Goal: Information Seeking & Learning: Find specific page/section

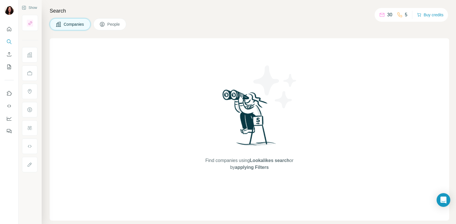
click at [68, 24] on span "Companies" at bounding box center [74, 24] width 21 height 6
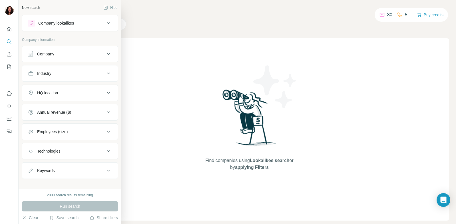
click at [107, 73] on icon at bounding box center [108, 74] width 3 height 2
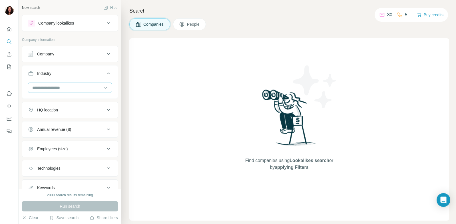
click at [69, 86] on input at bounding box center [67, 88] width 71 height 6
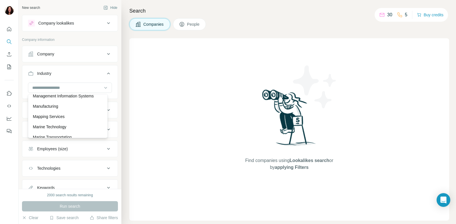
scroll to position [3620, 0]
click at [78, 91] on p "Management Information Systems" at bounding box center [63, 88] width 61 height 6
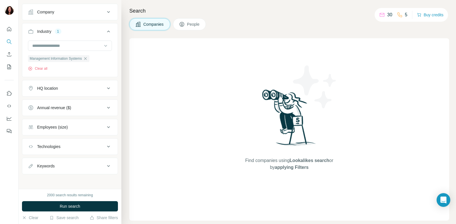
scroll to position [44, 0]
click at [107, 145] on icon at bounding box center [108, 145] width 3 height 2
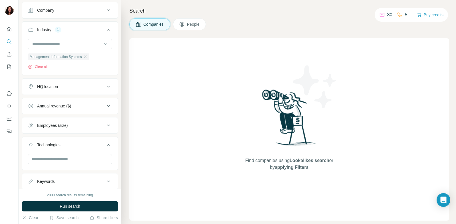
click at [105, 145] on icon at bounding box center [108, 144] width 7 height 7
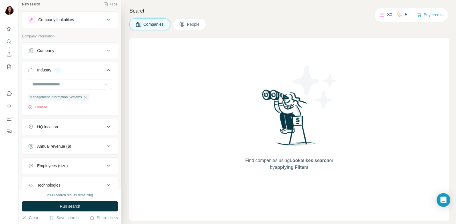
scroll to position [0, 0]
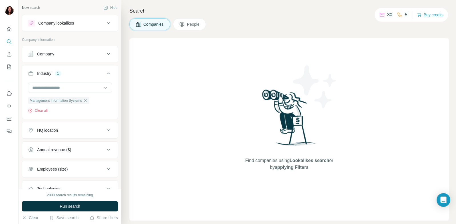
click at [107, 23] on icon at bounding box center [108, 23] width 3 height 2
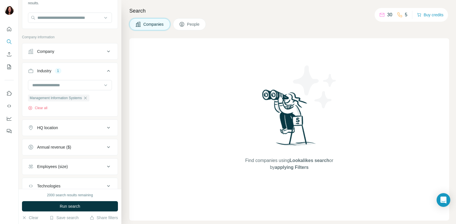
scroll to position [57, 0]
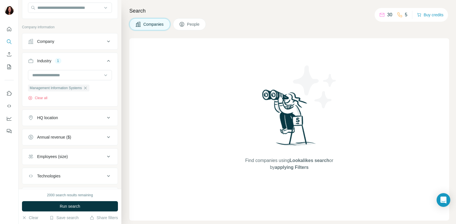
click at [105, 117] on icon at bounding box center [108, 117] width 7 height 7
click at [59, 133] on input "text" at bounding box center [70, 132] width 84 height 10
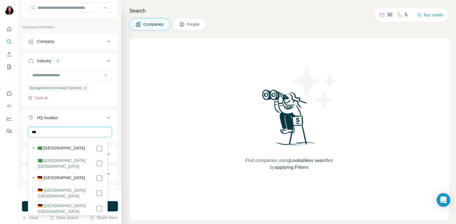
type input "***"
click at [55, 175] on label "🇩🇪 [GEOGRAPHIC_DATA]" at bounding box center [61, 178] width 48 height 7
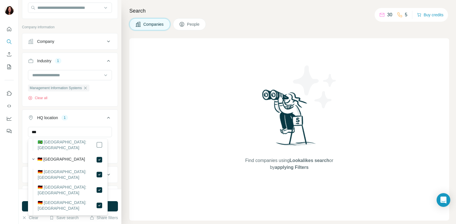
scroll to position [29, 0]
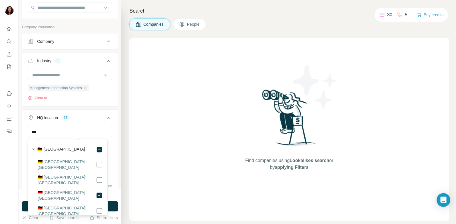
scroll to position [57, 0]
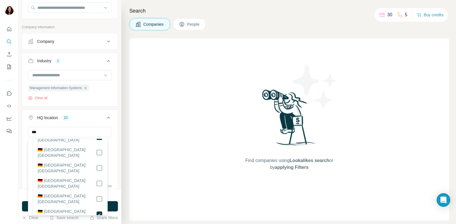
scroll to position [114, 0]
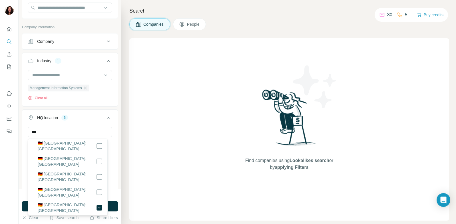
scroll to position [172, 0]
click at [113, 161] on div "*** [GEOGRAPHIC_DATA] Clear all" at bounding box center [69, 144] width 95 height 35
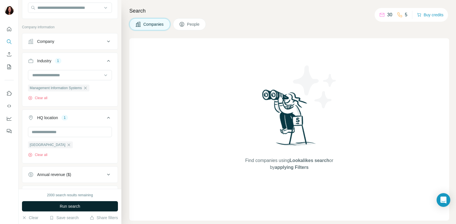
click at [74, 206] on span "Run search" at bounding box center [70, 207] width 21 height 6
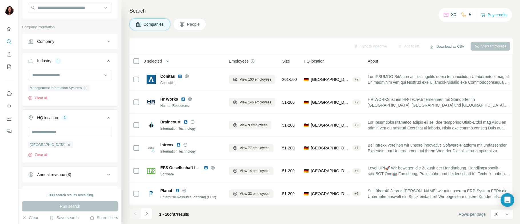
drag, startPoint x: 458, startPoint y: 58, endPoint x: 517, endPoint y: 64, distance: 59.7
click at [456, 64] on div "Search Companies People Sync to Pipedrive Add to list Download as CSV View empl…" at bounding box center [320, 112] width 399 height 224
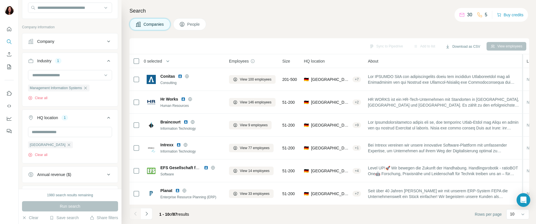
drag, startPoint x: 517, startPoint y: 59, endPoint x: 526, endPoint y: 60, distance: 9.5
click at [456, 60] on div "0 selected Companies Employees Size HQ location About Lists Annual revenue Tech…" at bounding box center [329, 129] width 400 height 150
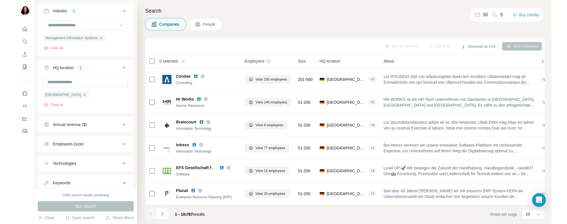
scroll to position [126, 0]
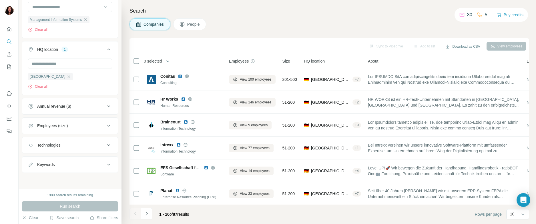
click at [105, 163] on icon at bounding box center [108, 164] width 7 height 7
click at [61, 180] on input "text" at bounding box center [64, 178] width 73 height 10
click at [69, 205] on div "Run search" at bounding box center [70, 206] width 96 height 10
click at [69, 206] on div "Run search" at bounding box center [70, 206] width 96 height 10
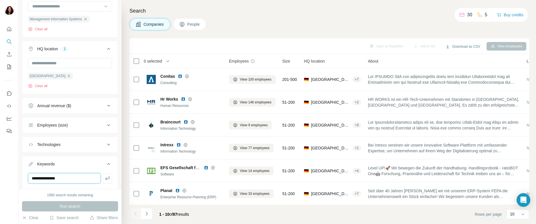
click at [81, 178] on input "**********" at bounding box center [64, 178] width 73 height 10
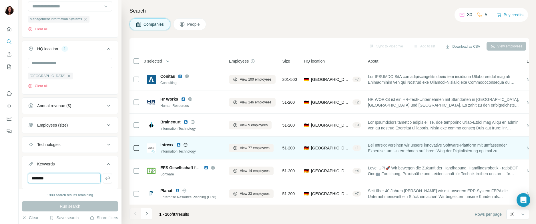
type input "*******"
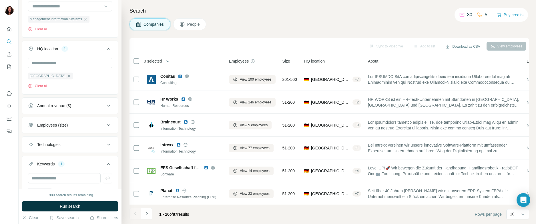
click at [276, 59] on div "Employees" at bounding box center [252, 61] width 47 height 7
click at [211, 60] on div "0 selected" at bounding box center [175, 61] width 85 height 7
click at [195, 61] on div "0 selected" at bounding box center [175, 61] width 85 height 7
drag, startPoint x: 230, startPoint y: 63, endPoint x: 208, endPoint y: 59, distance: 22.1
click at [0, 0] on tr "0 selected Companies Employees Size HQ location About Lists Annual revenue Tech…" at bounding box center [0, 0] width 0 height 0
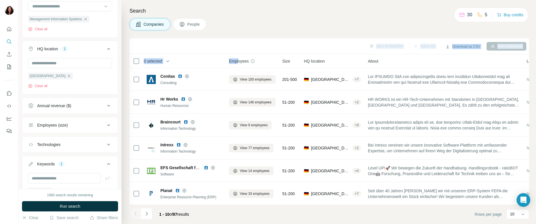
drag, startPoint x: 208, startPoint y: 59, endPoint x: 238, endPoint y: 60, distance: 30.3
click at [238, 60] on div "Sync to Pipedrive Add to list Download as CSV View employees 0 selected Compani…" at bounding box center [329, 131] width 400 height 186
drag, startPoint x: 238, startPoint y: 60, endPoint x: 284, endPoint y: 62, distance: 45.8
click at [0, 0] on tr "0 selected Companies Employees Size HQ location About Lists Annual revenue Tech…" at bounding box center [0, 0] width 0 height 0
drag, startPoint x: 288, startPoint y: 61, endPoint x: 273, endPoint y: 59, distance: 14.6
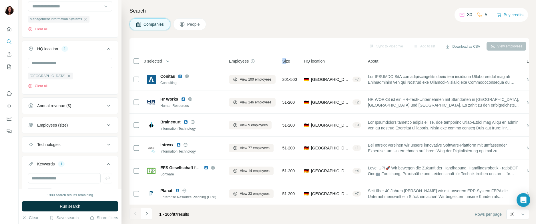
click at [0, 0] on tr "0 selected Companies Employees Size HQ location About Lists Annual revenue Tech…" at bounding box center [0, 0] width 0 height 0
drag, startPoint x: 273, startPoint y: 59, endPoint x: 279, endPoint y: 61, distance: 6.3
click at [279, 61] on th "Employees" at bounding box center [252, 61] width 53 height 14
drag, startPoint x: 281, startPoint y: 59, endPoint x: 268, endPoint y: 57, distance: 13.2
click at [0, 0] on tr "0 selected Companies Employees Size HQ location About Lists Annual revenue Tech…" at bounding box center [0, 0] width 0 height 0
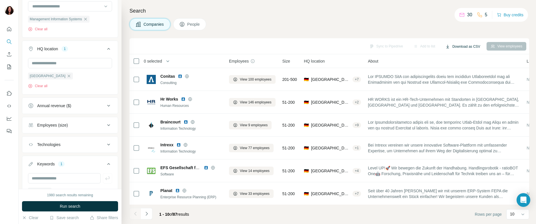
click at [456, 45] on button "Download as CSV" at bounding box center [462, 46] width 43 height 9
click at [456, 70] on div "Only current page (10) All viewed companies (10)" at bounding box center [466, 63] width 56 height 23
click at [456, 45] on button "Download as CSV" at bounding box center [462, 46] width 43 height 9
click at [456, 58] on div "Only current page (10)" at bounding box center [466, 58] width 53 height 10
click at [378, 16] on div "Search Companies People Sync to Pipedrive Add to list Download as CSV View empl…" at bounding box center [328, 112] width 414 height 224
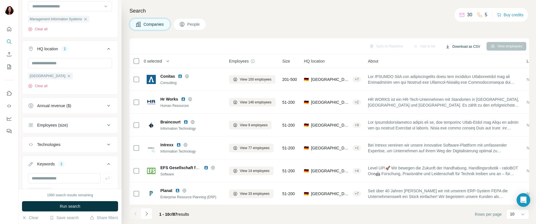
click at [454, 45] on button "Download as CSV" at bounding box center [462, 46] width 43 height 9
click at [456, 57] on div "Only current page (10)" at bounding box center [466, 58] width 53 height 10
click at [272, 32] on div "Search Companies People Sync to Pipedrive Add to list Download as CSV View empl…" at bounding box center [328, 112] width 414 height 224
click at [48, 178] on input "text" at bounding box center [64, 178] width 73 height 10
type input "*********"
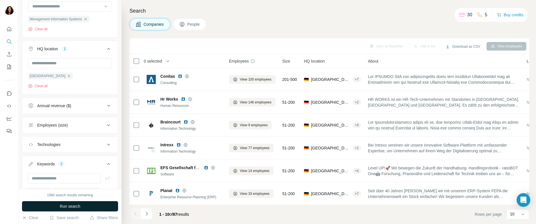
click at [61, 206] on span "Run search" at bounding box center [70, 207] width 21 height 6
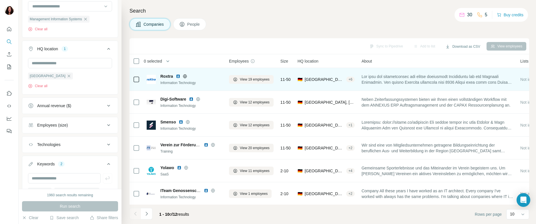
click at [456, 81] on span at bounding box center [438, 79] width 152 height 11
click at [420, 81] on span at bounding box center [438, 79] width 152 height 11
click at [167, 79] on div "Roxtra Information Technology" at bounding box center [191, 79] width 62 height 12
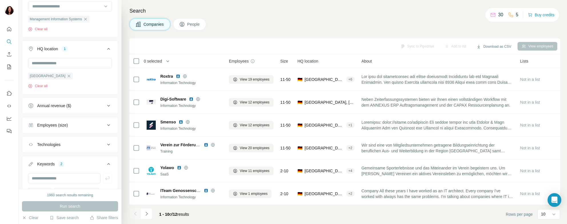
click at [456, 57] on th "About" at bounding box center [437, 61] width 159 height 14
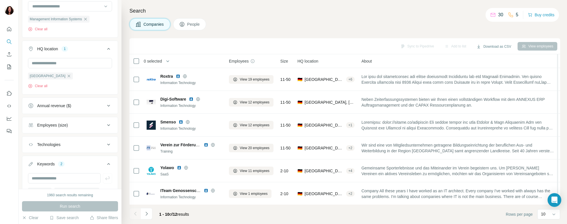
drag, startPoint x: 518, startPoint y: 58, endPoint x: 560, endPoint y: 59, distance: 42.6
click at [456, 59] on div "Search Companies People Sync to Pipedrive Add to list Download as CSV View empl…" at bounding box center [344, 112] width 446 height 224
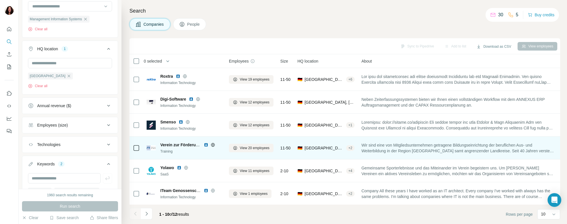
click at [382, 154] on div "Wir sind eine von Mitgliedsunternehmen getragene Bildungseinrichtung der berufl…" at bounding box center [458, 148] width 193 height 16
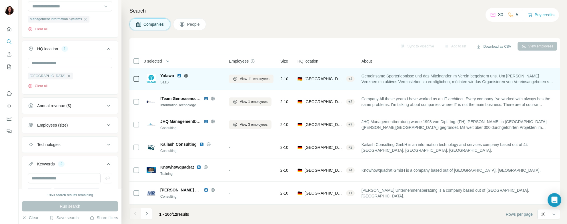
scroll to position [95, 0]
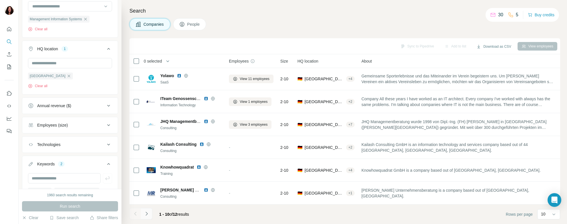
click at [145, 214] on icon "Navigate to next page" at bounding box center [147, 214] width 6 height 6
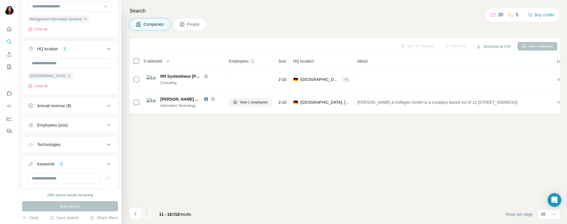
scroll to position [0, 0]
click at [65, 178] on input "text" at bounding box center [64, 178] width 73 height 10
click at [230, 13] on h4 "Search" at bounding box center [344, 11] width 431 height 8
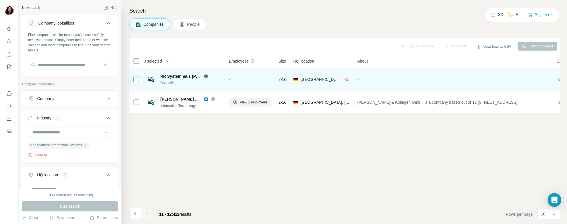
click at [339, 78] on span "[GEOGRAPHIC_DATA], [GEOGRAPHIC_DATA]" at bounding box center [319, 80] width 39 height 6
click at [347, 79] on div "+ 1" at bounding box center [346, 79] width 9 height 5
click at [317, 79] on span "[GEOGRAPHIC_DATA], [GEOGRAPHIC_DATA]" at bounding box center [319, 80] width 39 height 6
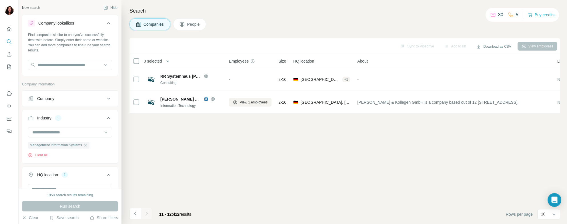
drag, startPoint x: 343, startPoint y: 59, endPoint x: 351, endPoint y: 61, distance: 8.5
click at [348, 61] on div "HQ location" at bounding box center [321, 61] width 57 height 7
drag, startPoint x: 355, startPoint y: 58, endPoint x: 377, endPoint y: 56, distance: 21.8
click at [0, 0] on tr "0 selected Companies Employees Size HQ location About Lists Annual revenue Tech…" at bounding box center [0, 0] width 0 height 0
click at [196, 56] on th "0 selected" at bounding box center [174, 61] width 91 height 14
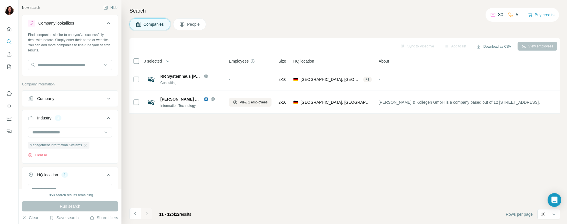
click at [196, 59] on div "0 selected" at bounding box center [175, 61] width 85 height 7
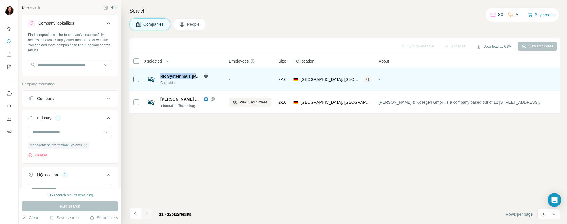
drag, startPoint x: 160, startPoint y: 75, endPoint x: 213, endPoint y: 76, distance: 52.6
click at [213, 76] on div "RR Systemhaus [PERSON_NAME] Consulting" at bounding box center [184, 79] width 75 height 12
drag, startPoint x: 213, startPoint y: 76, endPoint x: 206, endPoint y: 75, distance: 7.2
click at [206, 75] on icon at bounding box center [205, 76] width 1 height 4
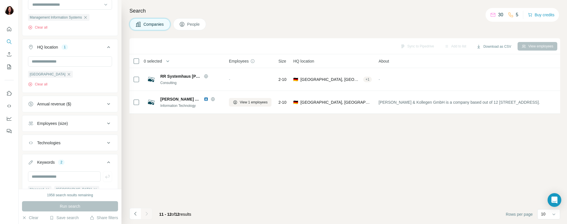
scroll to position [164, 0]
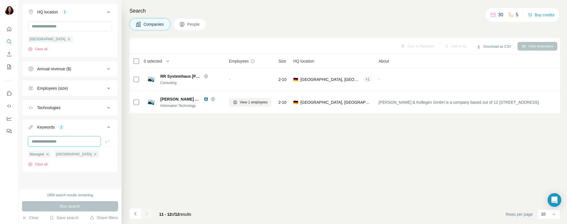
click at [47, 142] on input "text" at bounding box center [64, 141] width 73 height 10
type input "**********"
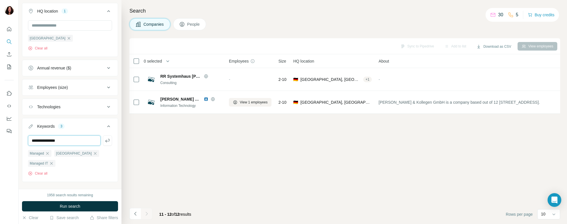
type input "**********"
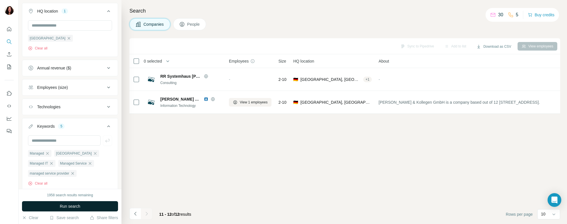
click at [69, 208] on span "Run search" at bounding box center [70, 207] width 21 height 6
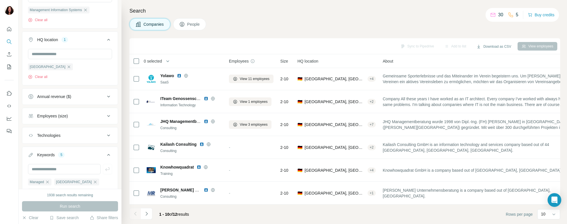
scroll to position [78, 0]
